Goal: Task Accomplishment & Management: Use online tool/utility

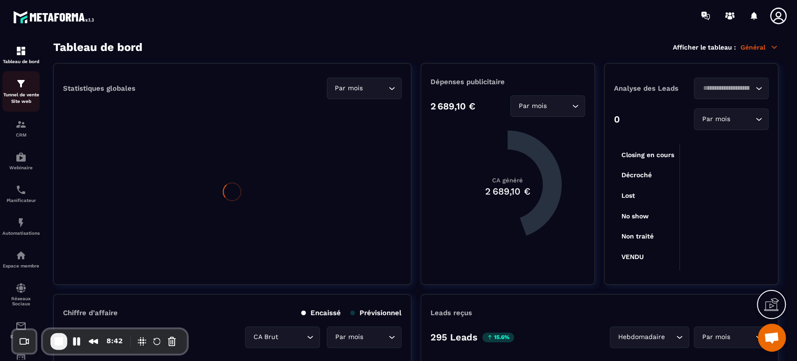
click at [23, 89] on img at bounding box center [20, 83] width 11 height 11
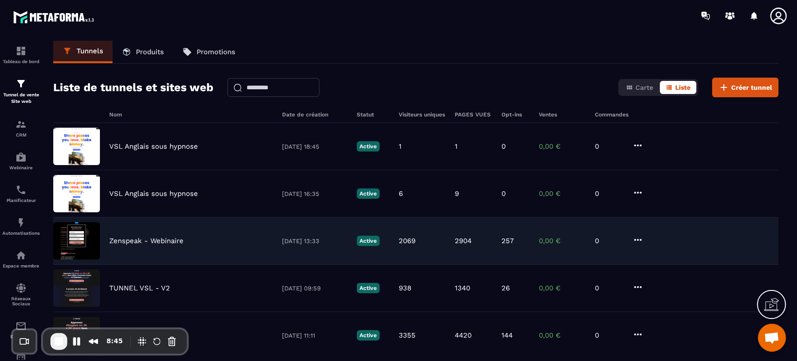
click at [121, 240] on p "Zenspeak - Webinaire" at bounding box center [146, 240] width 74 height 8
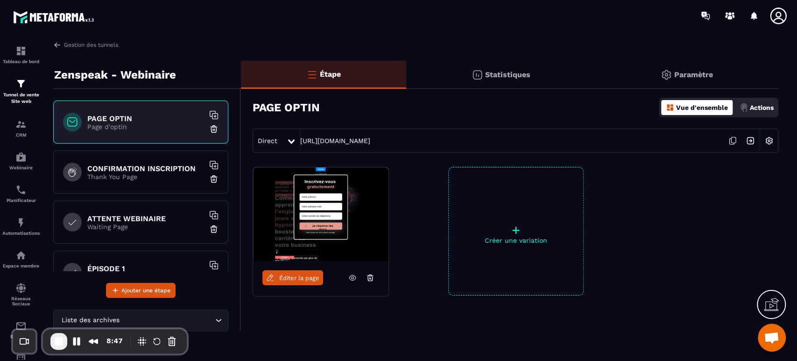
click at [501, 77] on p "Statistiques" at bounding box center [507, 74] width 45 height 9
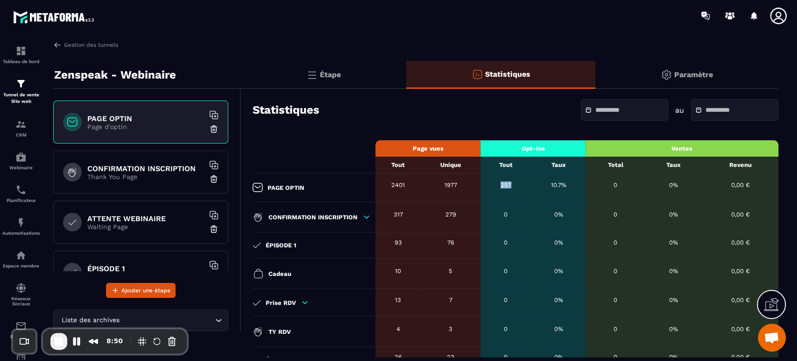
drag, startPoint x: 500, startPoint y: 185, endPoint x: 516, endPoint y: 185, distance: 15.9
click at [516, 185] on div "257" at bounding box center [505, 184] width 41 height 7
click at [355, 78] on div "Étape" at bounding box center [323, 75] width 165 height 28
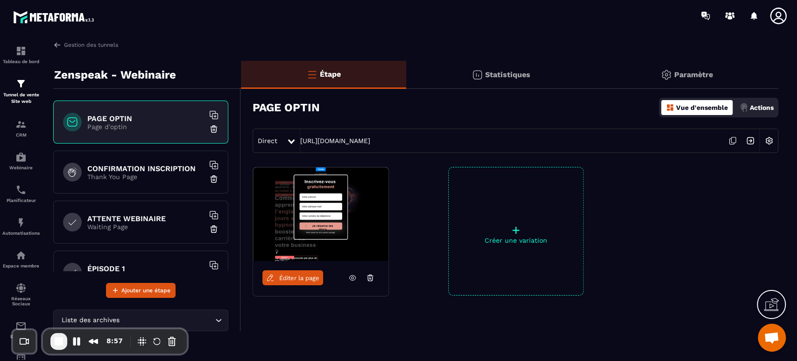
click at [130, 173] on p "Thank You Page" at bounding box center [145, 176] width 117 height 7
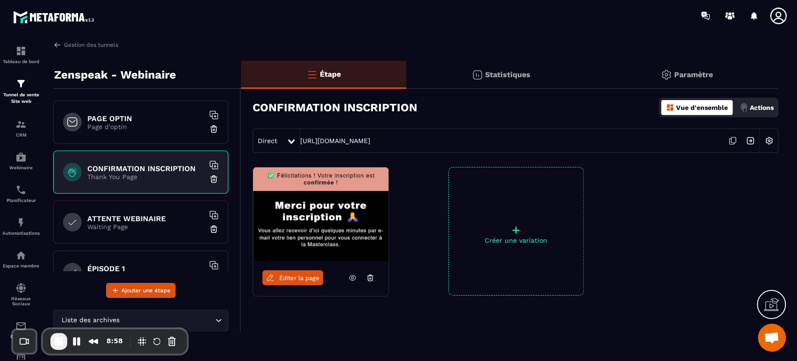
click at [126, 223] on p "Waiting Page" at bounding box center [145, 226] width 117 height 7
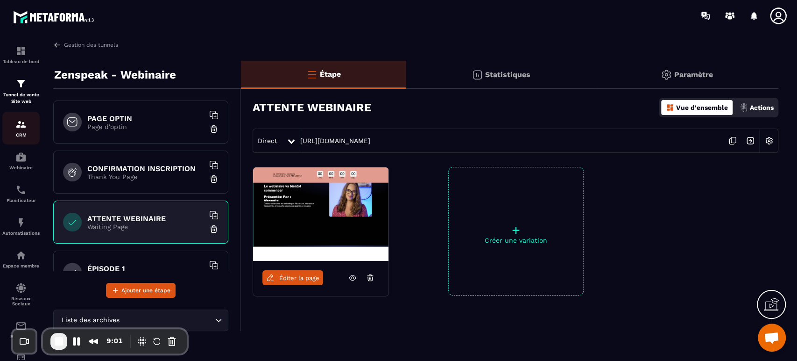
click at [25, 136] on p "CRM" at bounding box center [20, 134] width 37 height 5
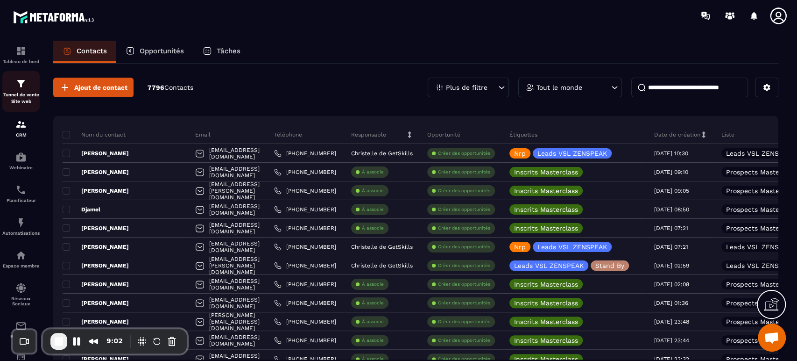
click at [22, 99] on p "Tunnel de vente Site web" at bounding box center [20, 98] width 37 height 13
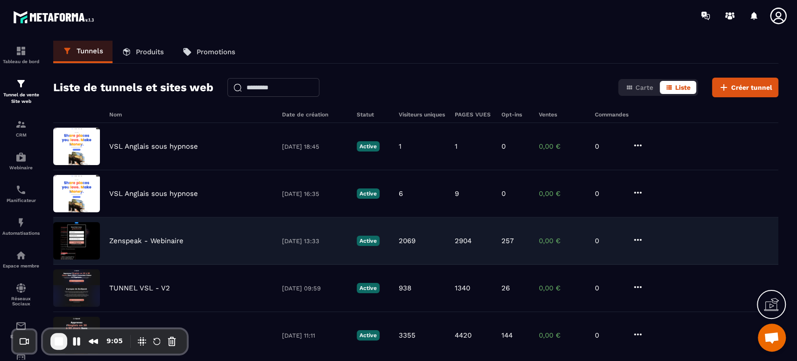
click at [164, 239] on p "Zenspeak - Webinaire" at bounding box center [146, 240] width 74 height 8
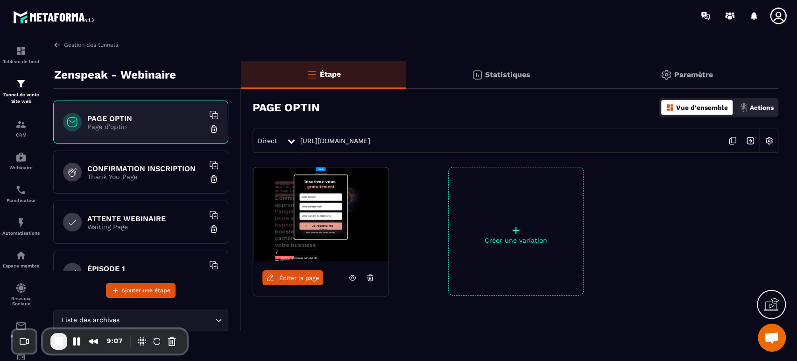
click at [751, 106] on p "Actions" at bounding box center [762, 107] width 24 height 7
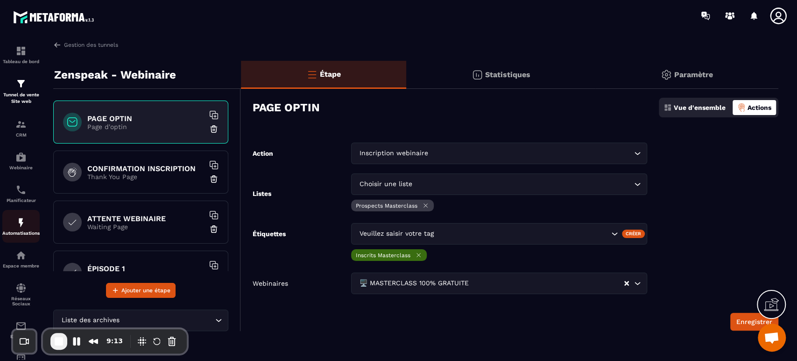
click at [22, 226] on img at bounding box center [20, 222] width 11 height 11
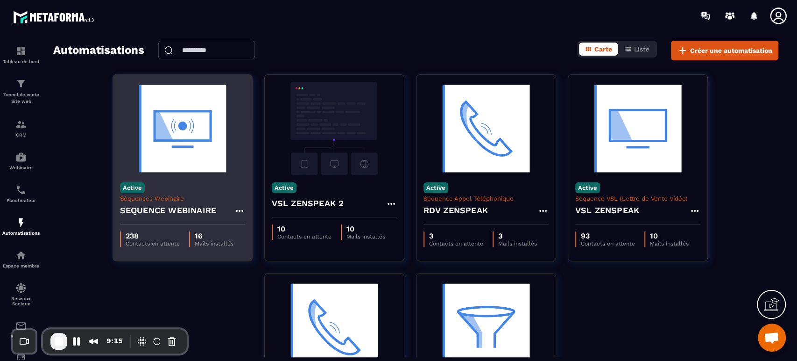
click at [226, 165] on img at bounding box center [182, 128] width 125 height 93
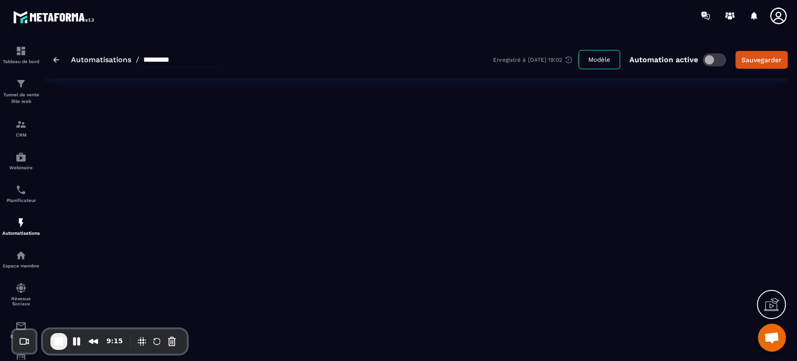
type input "**********"
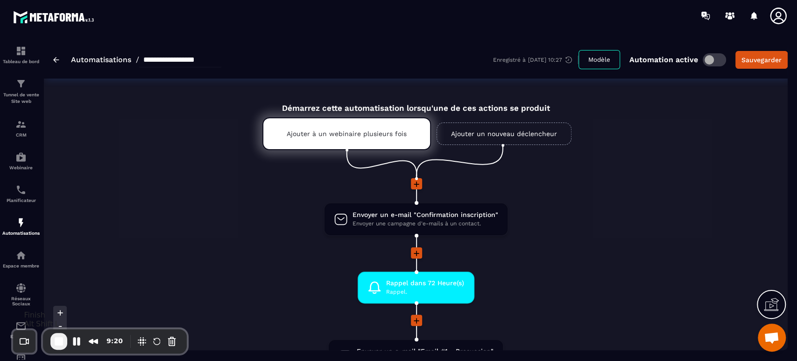
click at [63, 343] on span "End Recording" at bounding box center [58, 340] width 11 height 11
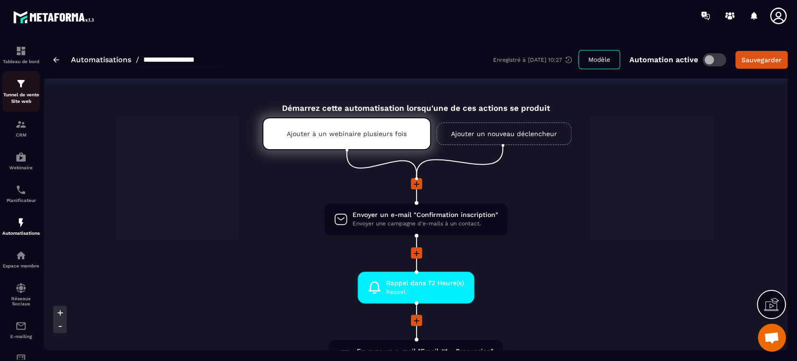
click at [19, 79] on img at bounding box center [20, 83] width 11 height 11
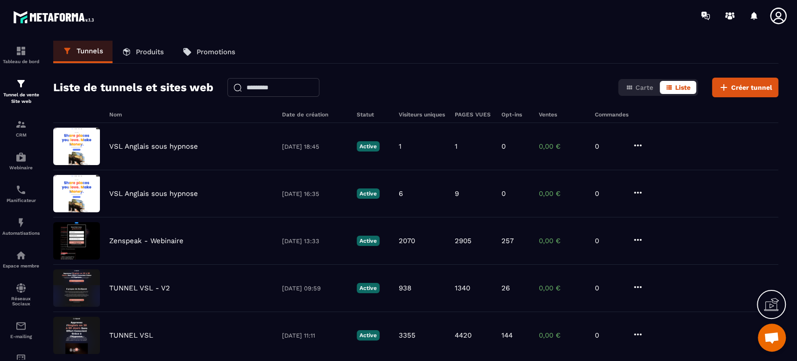
click at [774, 17] on icon at bounding box center [778, 16] width 19 height 19
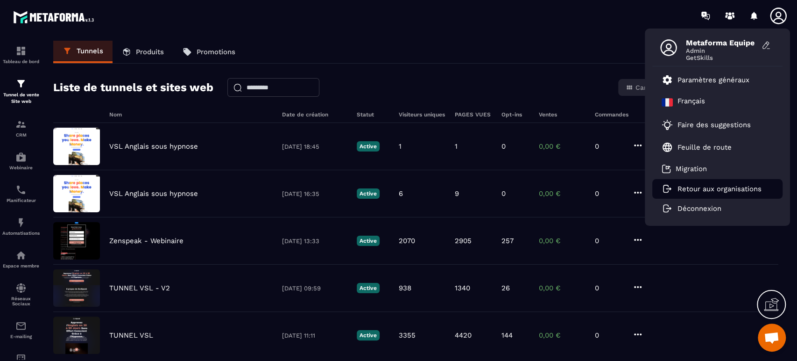
click at [711, 186] on p "Retour aux organisations" at bounding box center [720, 188] width 84 height 8
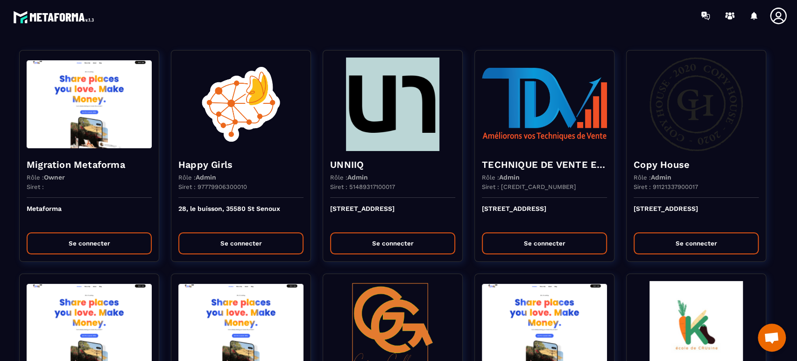
scroll to position [1080, 0]
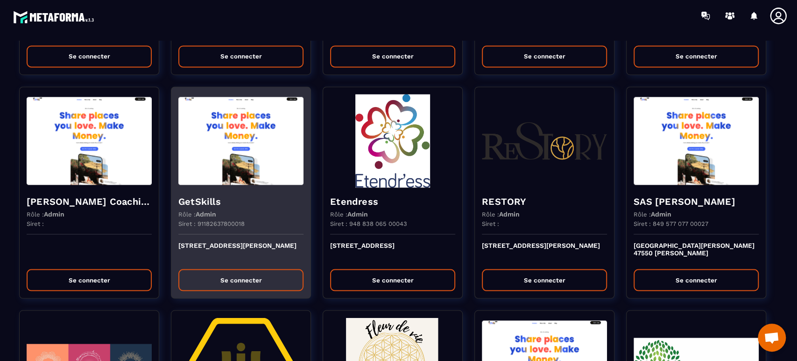
click at [211, 194] on div "GetSkills Rôle : Admin Siret : 91182637800018" at bounding box center [240, 210] width 139 height 47
